Goal: Complete application form: Complete application form

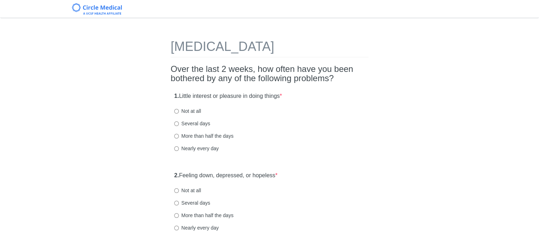
click at [177, 114] on label "Not at all" at bounding box center [187, 111] width 27 height 7
click at [177, 114] on input "Not at all" at bounding box center [176, 111] width 5 height 5
radio input "true"
click at [176, 189] on input "Not at all" at bounding box center [176, 191] width 5 height 5
radio input "true"
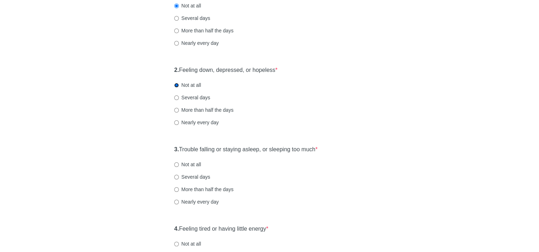
scroll to position [107, 0]
click at [177, 162] on input "Not at all" at bounding box center [176, 163] width 5 height 5
radio input "true"
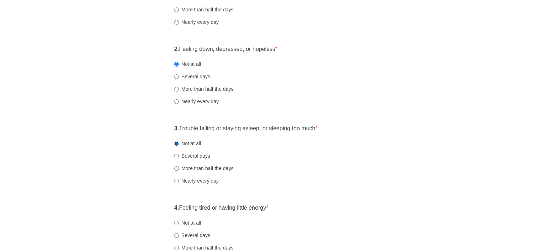
scroll to position [143, 0]
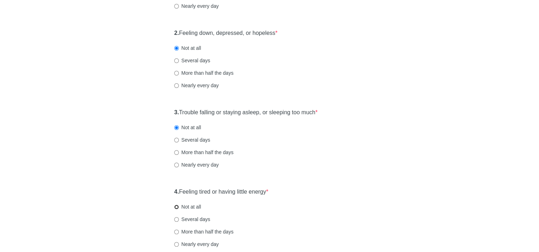
drag, startPoint x: 174, startPoint y: 207, endPoint x: 178, endPoint y: 208, distance: 4.0
click at [175, 207] on input "Not at all" at bounding box center [176, 207] width 5 height 5
radio input "true"
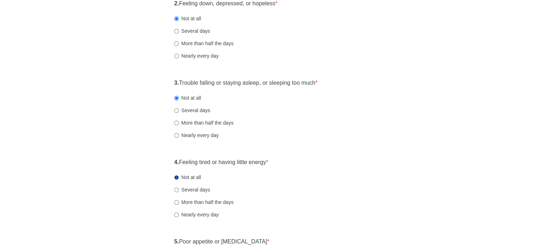
scroll to position [214, 0]
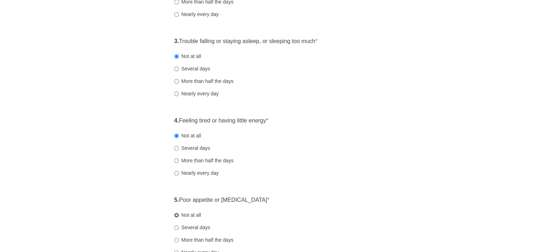
click at [178, 215] on input "Not at all" at bounding box center [176, 215] width 5 height 5
radio input "true"
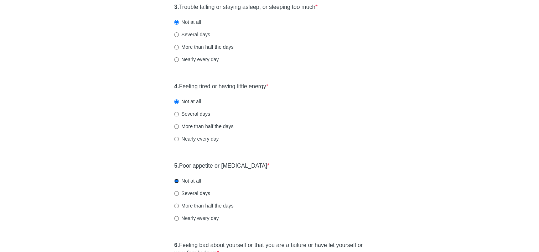
scroll to position [285, 0]
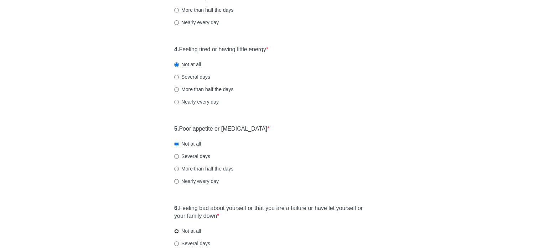
click at [178, 231] on input "Not at all" at bounding box center [176, 231] width 5 height 5
radio input "true"
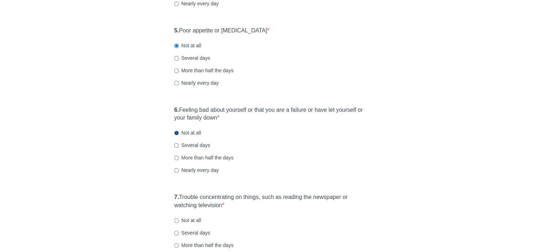
scroll to position [428, 0]
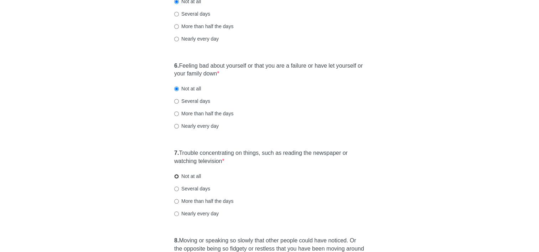
click at [176, 176] on input "Not at all" at bounding box center [176, 176] width 5 height 5
radio input "true"
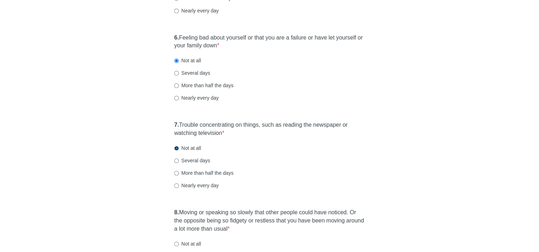
scroll to position [499, 0]
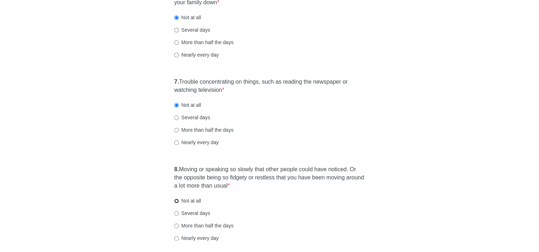
click at [175, 199] on input "Not at all" at bounding box center [176, 201] width 5 height 5
radio input "true"
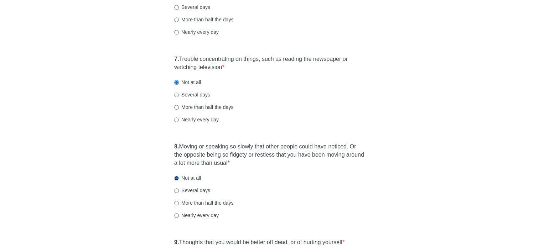
scroll to position [570, 0]
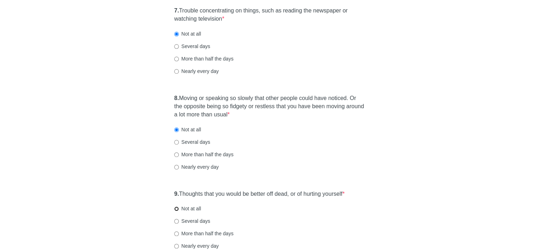
click at [178, 208] on input "Not at all" at bounding box center [176, 209] width 5 height 5
radio input "true"
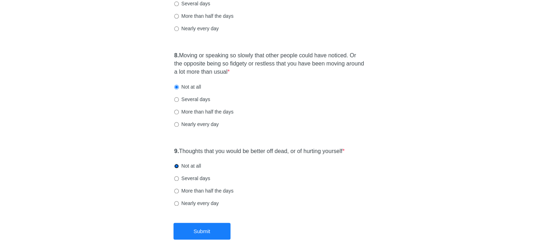
scroll to position [642, 0]
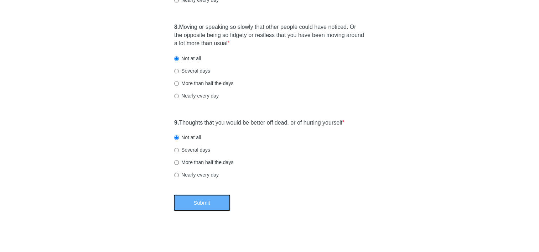
click at [212, 205] on button "Submit" at bounding box center [202, 203] width 57 height 17
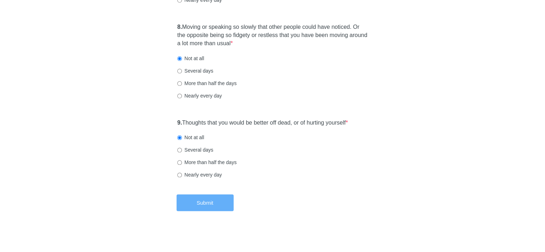
scroll to position [0, 0]
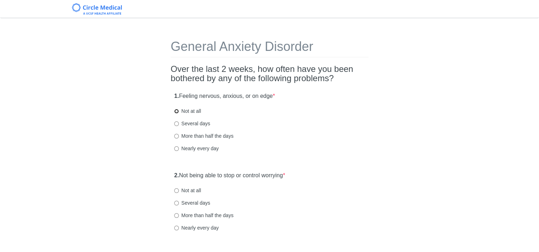
click at [177, 111] on input "Not at all" at bounding box center [176, 111] width 5 height 5
radio input "true"
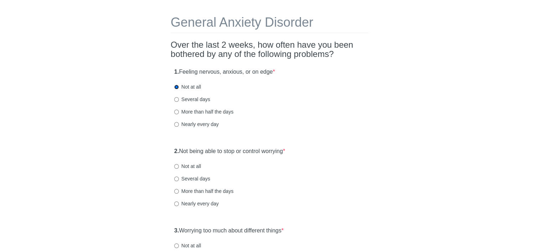
scroll to position [36, 0]
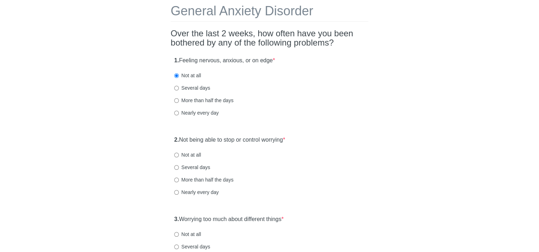
click at [180, 155] on label "Not at all" at bounding box center [187, 155] width 27 height 7
click at [179, 155] on input "Not at all" at bounding box center [176, 155] width 5 height 5
radio input "true"
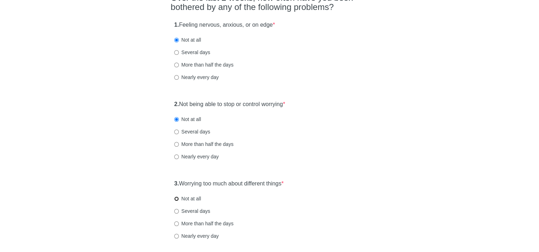
click at [177, 200] on input "Not at all" at bounding box center [176, 199] width 5 height 5
radio input "true"
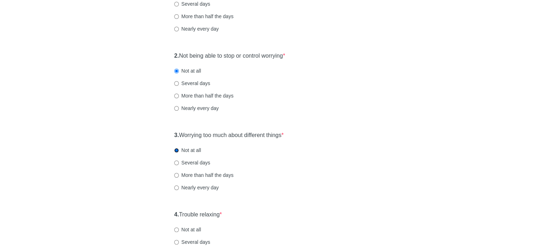
scroll to position [178, 0]
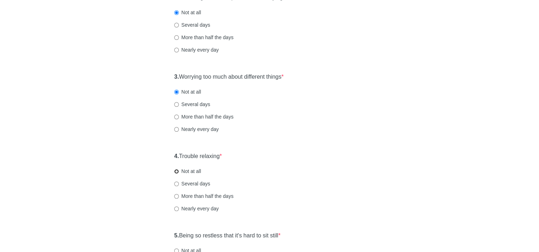
click at [178, 173] on input "Not at all" at bounding box center [176, 171] width 5 height 5
radio input "true"
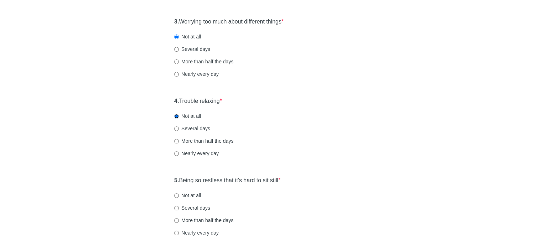
scroll to position [250, 0]
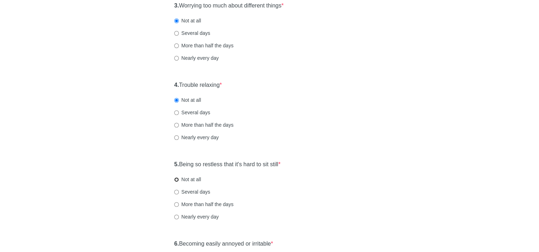
click at [175, 180] on input "Not at all" at bounding box center [176, 180] width 5 height 5
radio input "true"
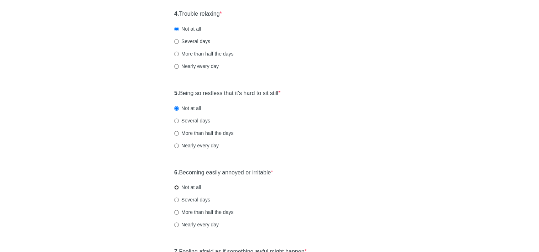
click at [175, 189] on input "Not at all" at bounding box center [176, 187] width 5 height 5
radio input "true"
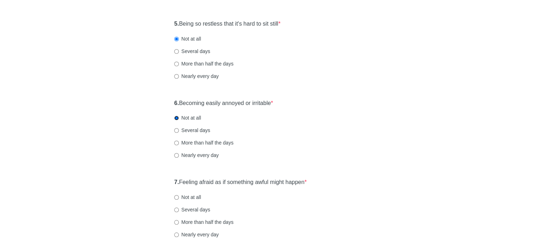
scroll to position [428, 0]
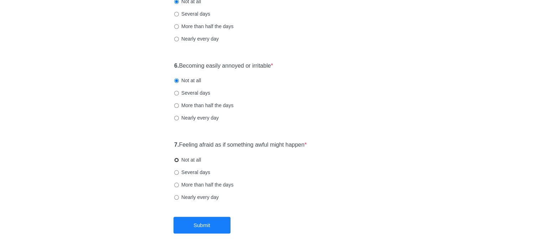
click at [178, 160] on input "Not at all" at bounding box center [176, 160] width 5 height 5
radio input "true"
click at [193, 225] on button "Submit" at bounding box center [202, 225] width 57 height 17
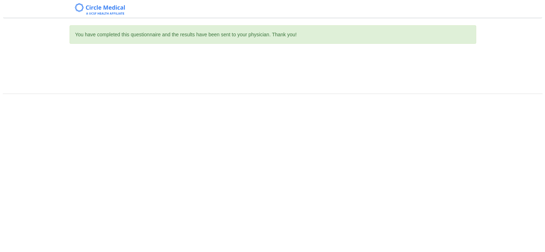
scroll to position [0, 0]
